Goal: Navigation & Orientation: Find specific page/section

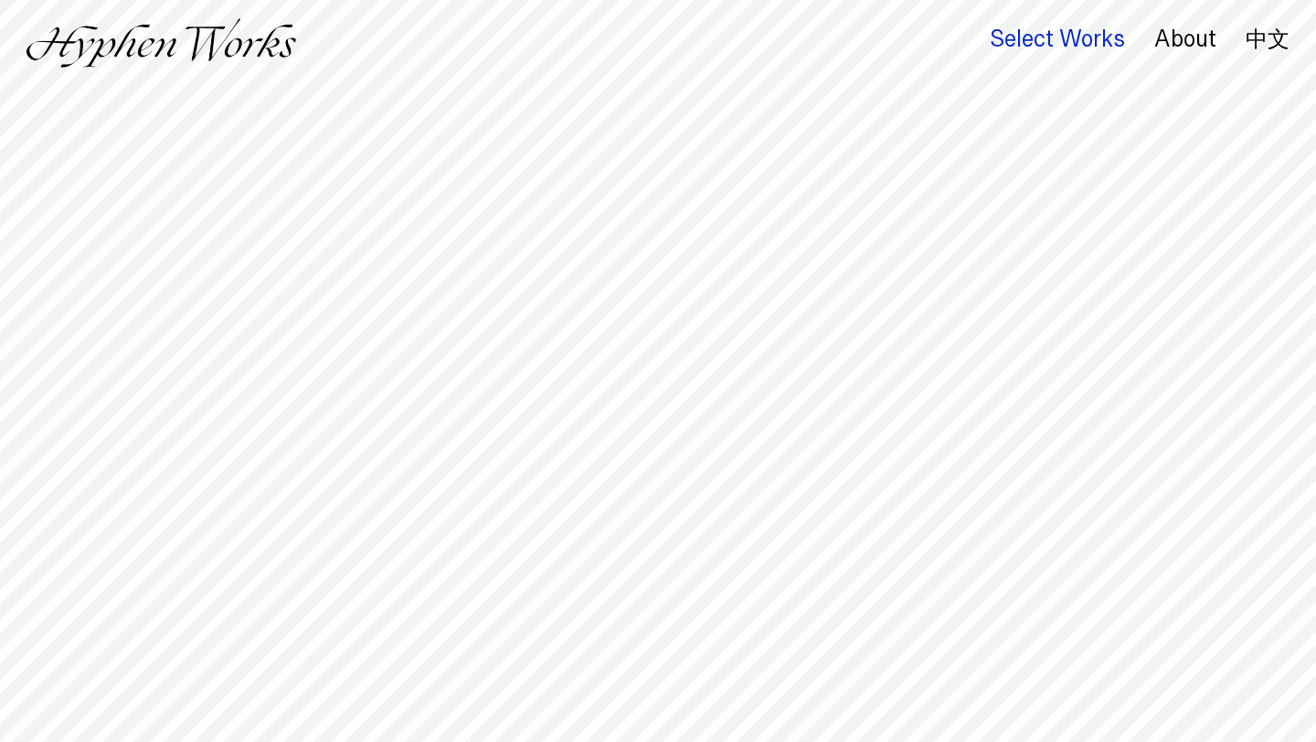
click at [1033, 41] on div "Select Works" at bounding box center [1057, 39] width 135 height 26
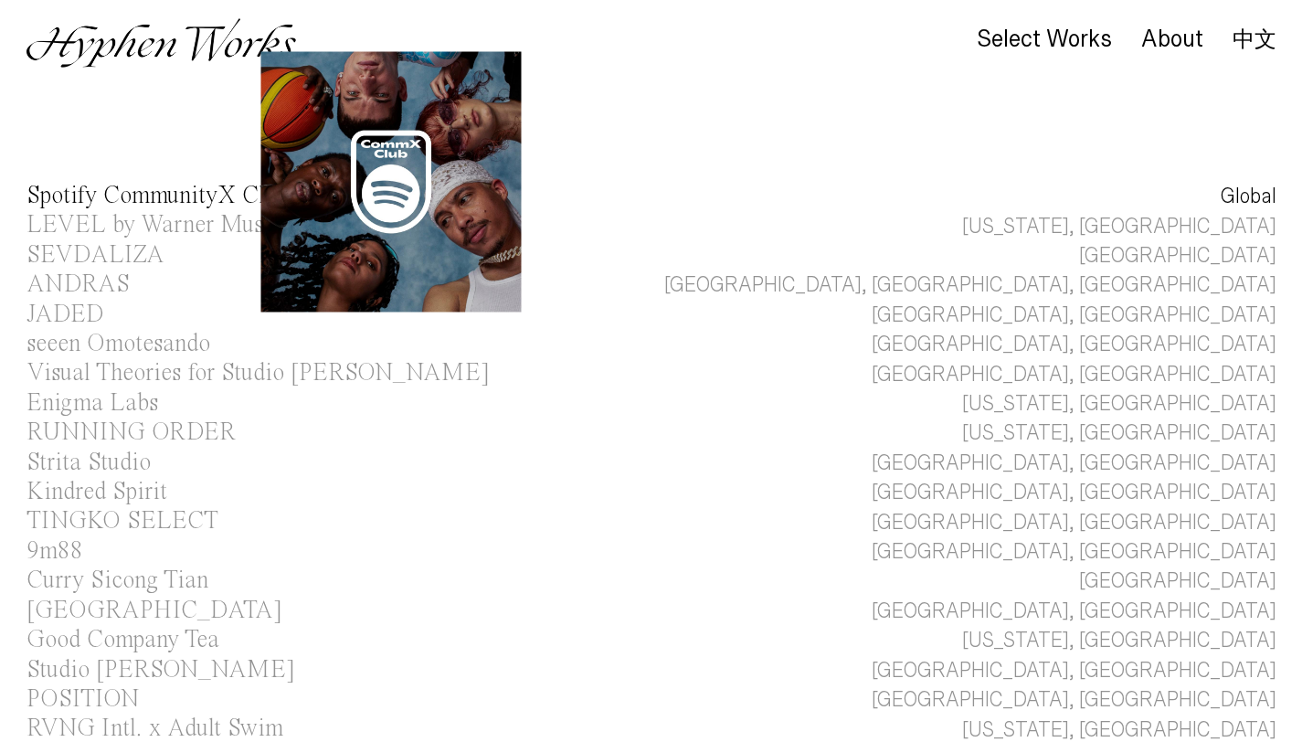
click at [228, 195] on div "Spotify CommunityX Clubs" at bounding box center [161, 196] width 270 height 25
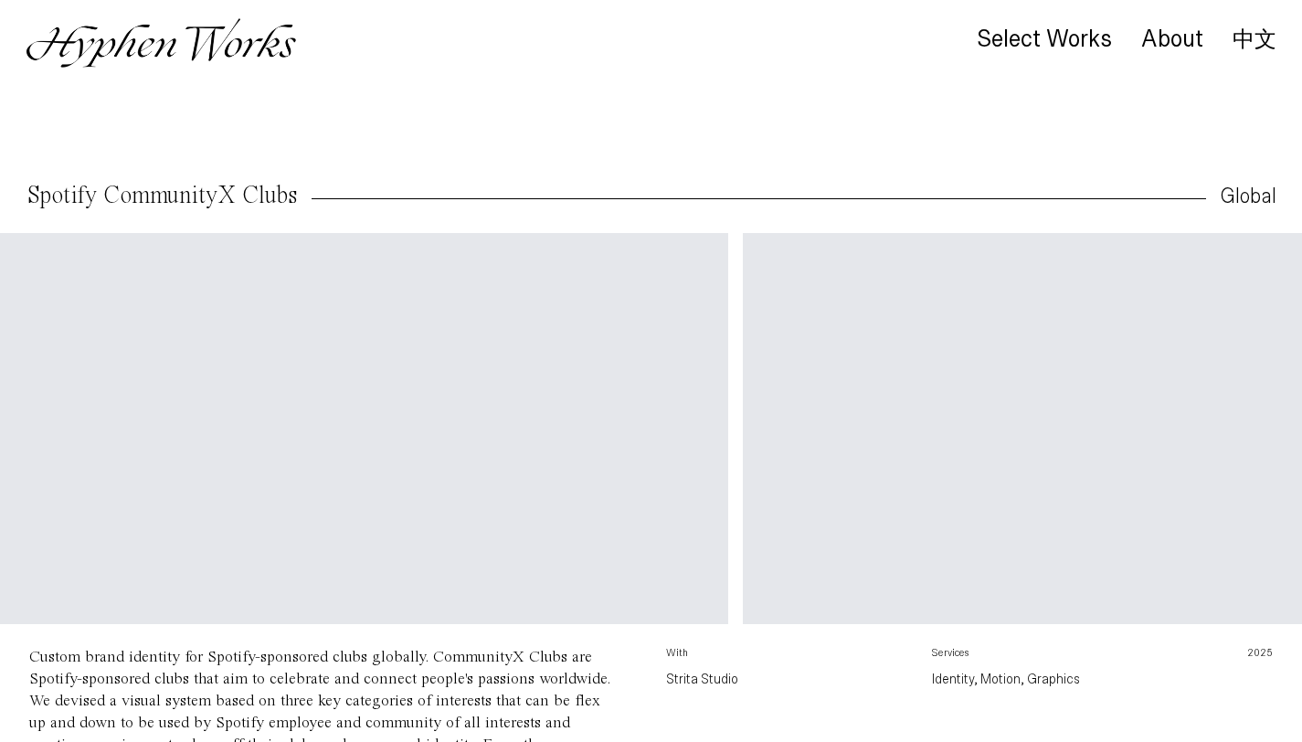
scroll to position [0, 1082]
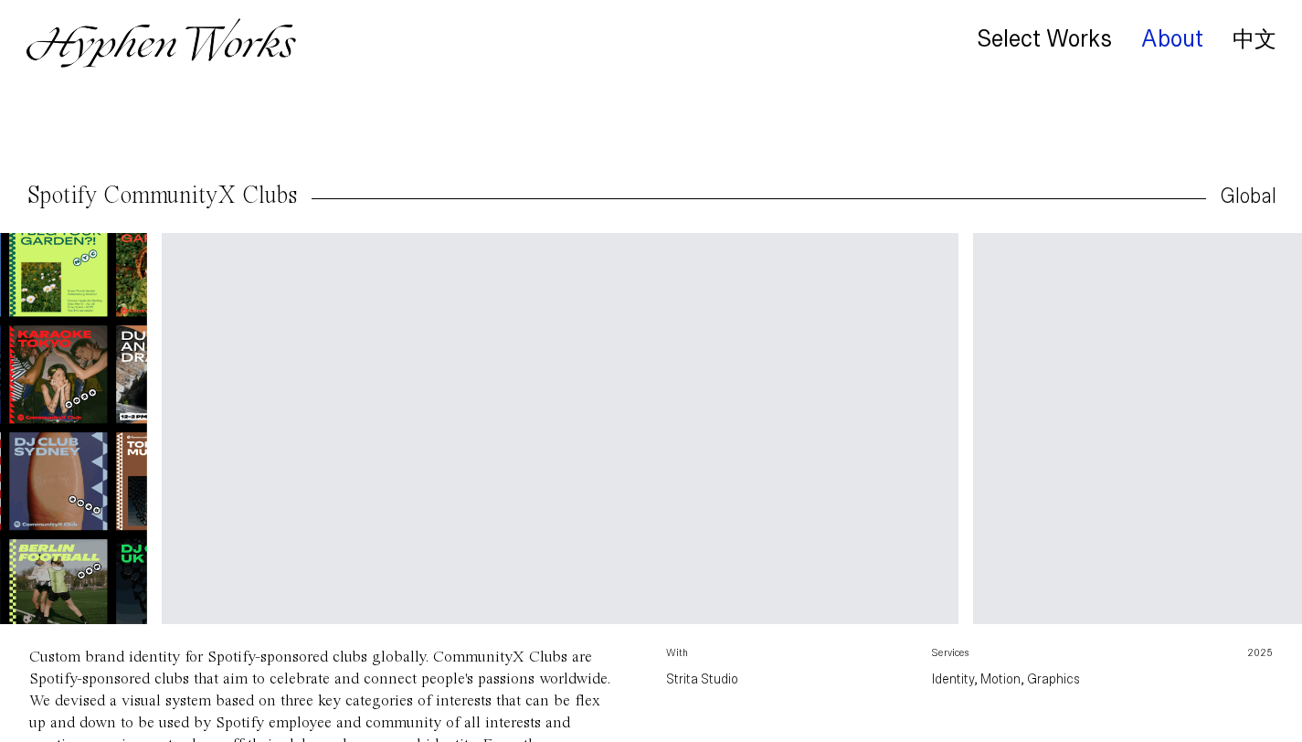
click at [1190, 39] on div "About" at bounding box center [1172, 39] width 62 height 26
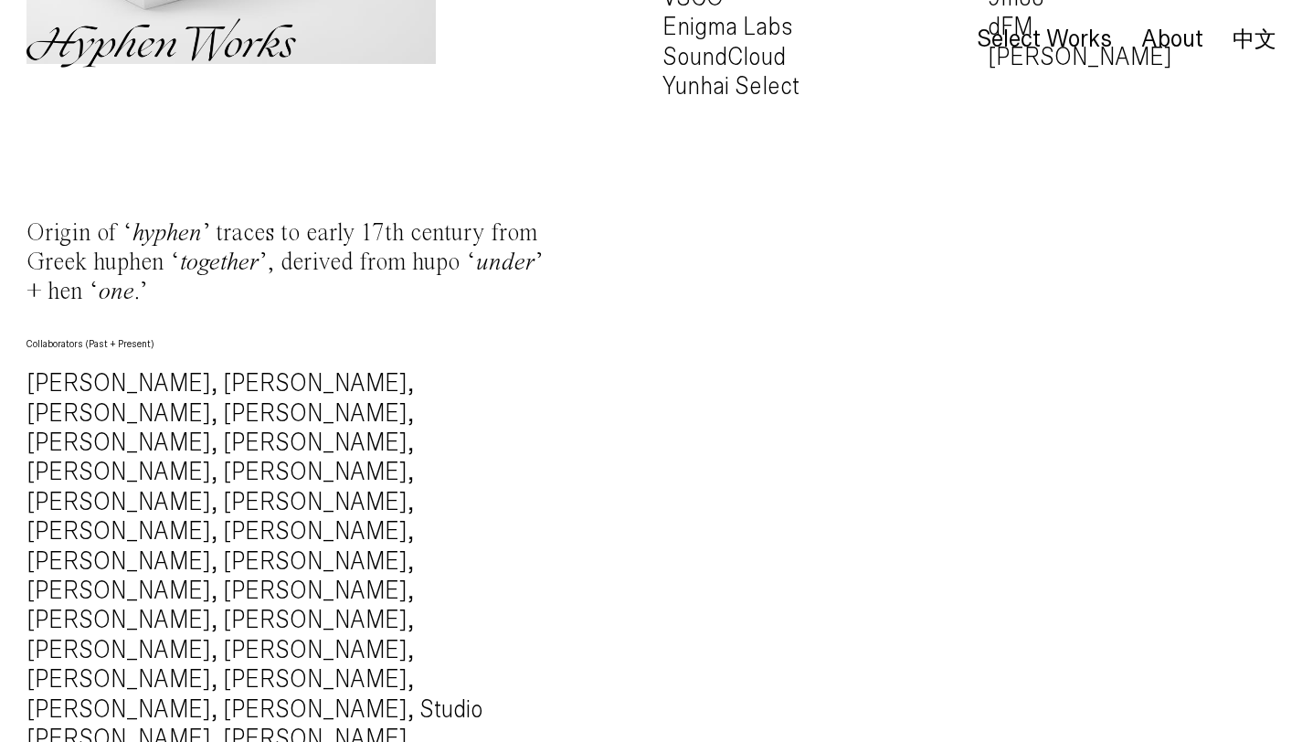
scroll to position [1986, 0]
